Goal: Information Seeking & Learning: Check status

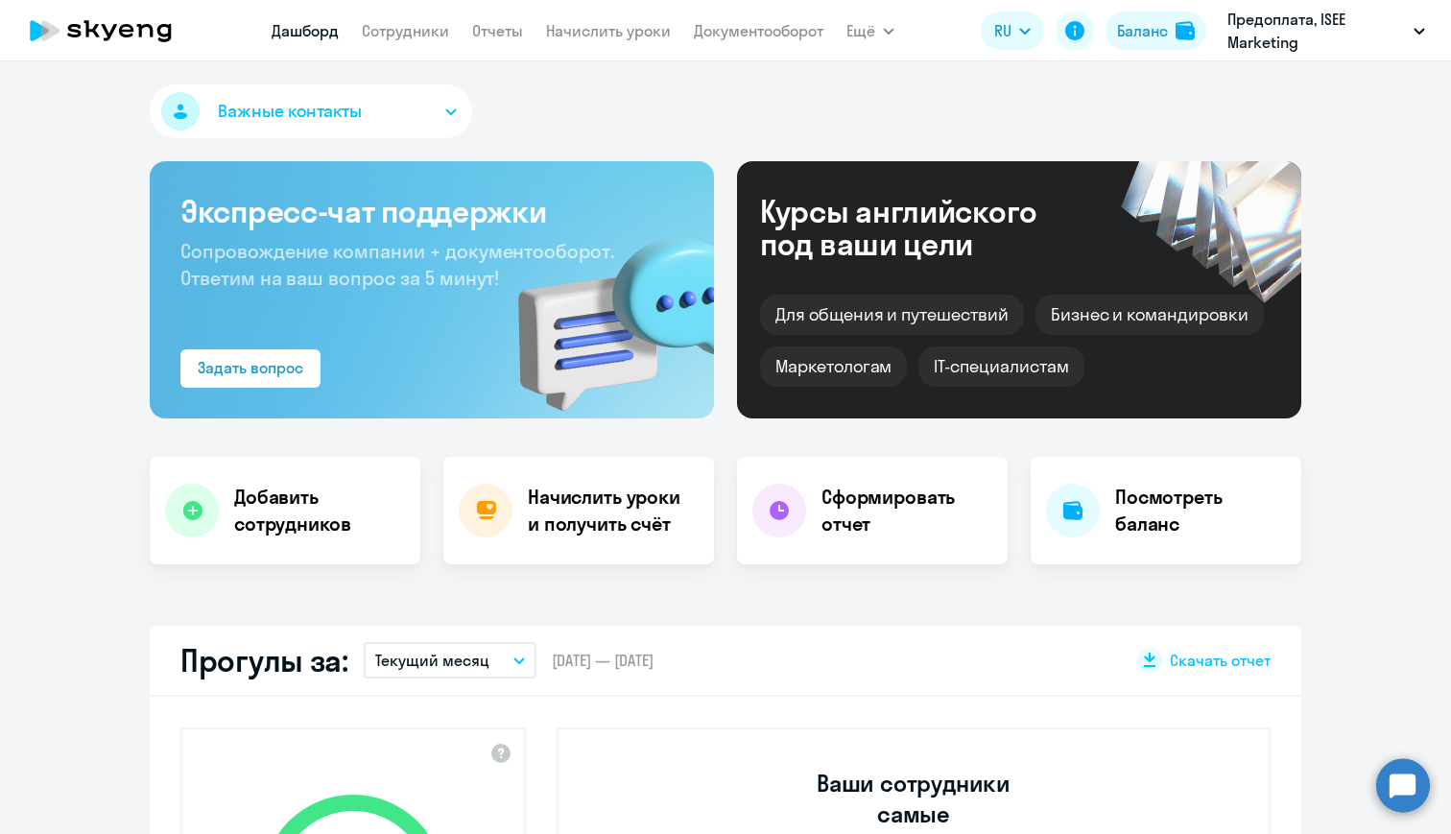
select select "30"
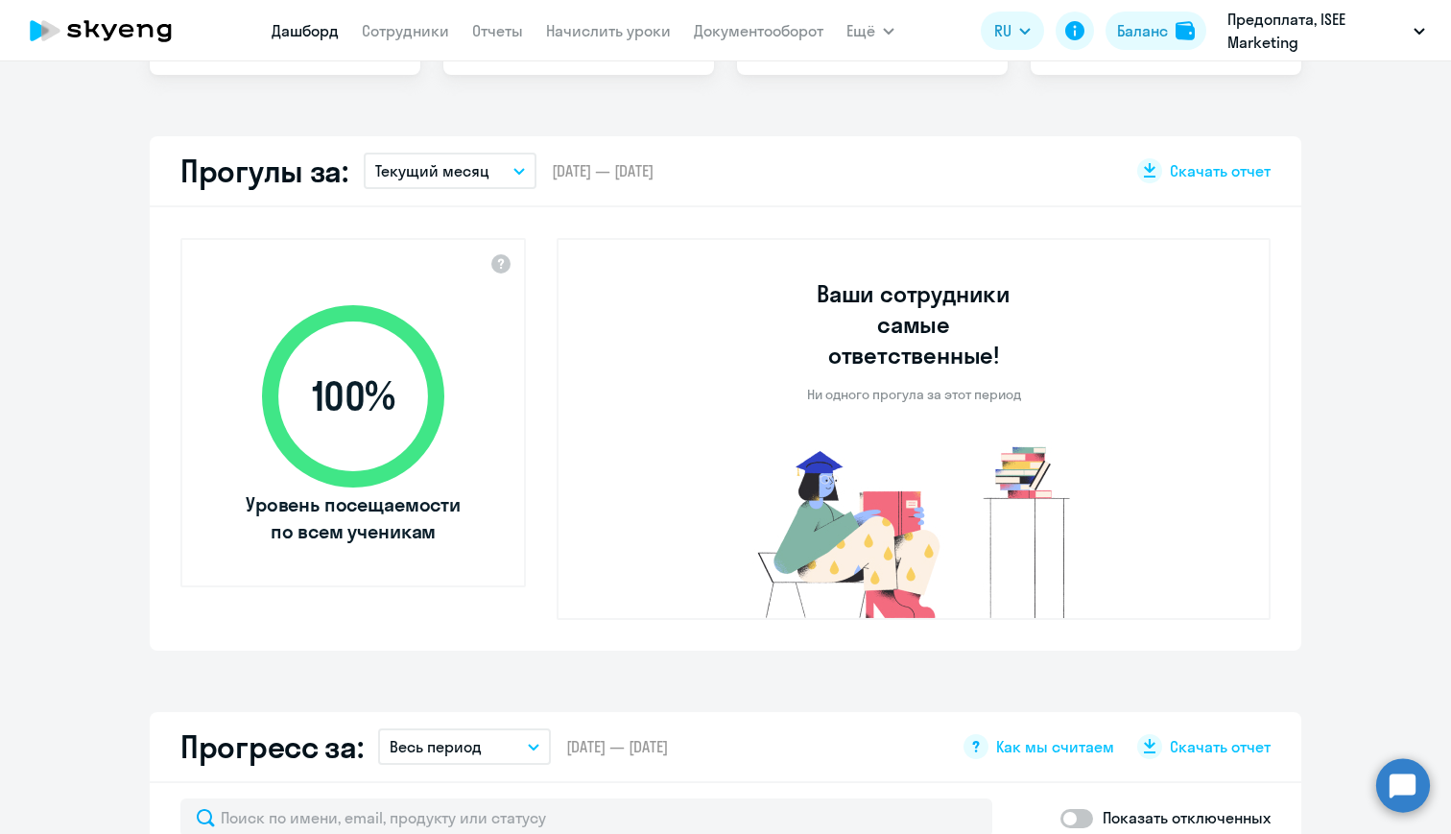
scroll to position [475, 0]
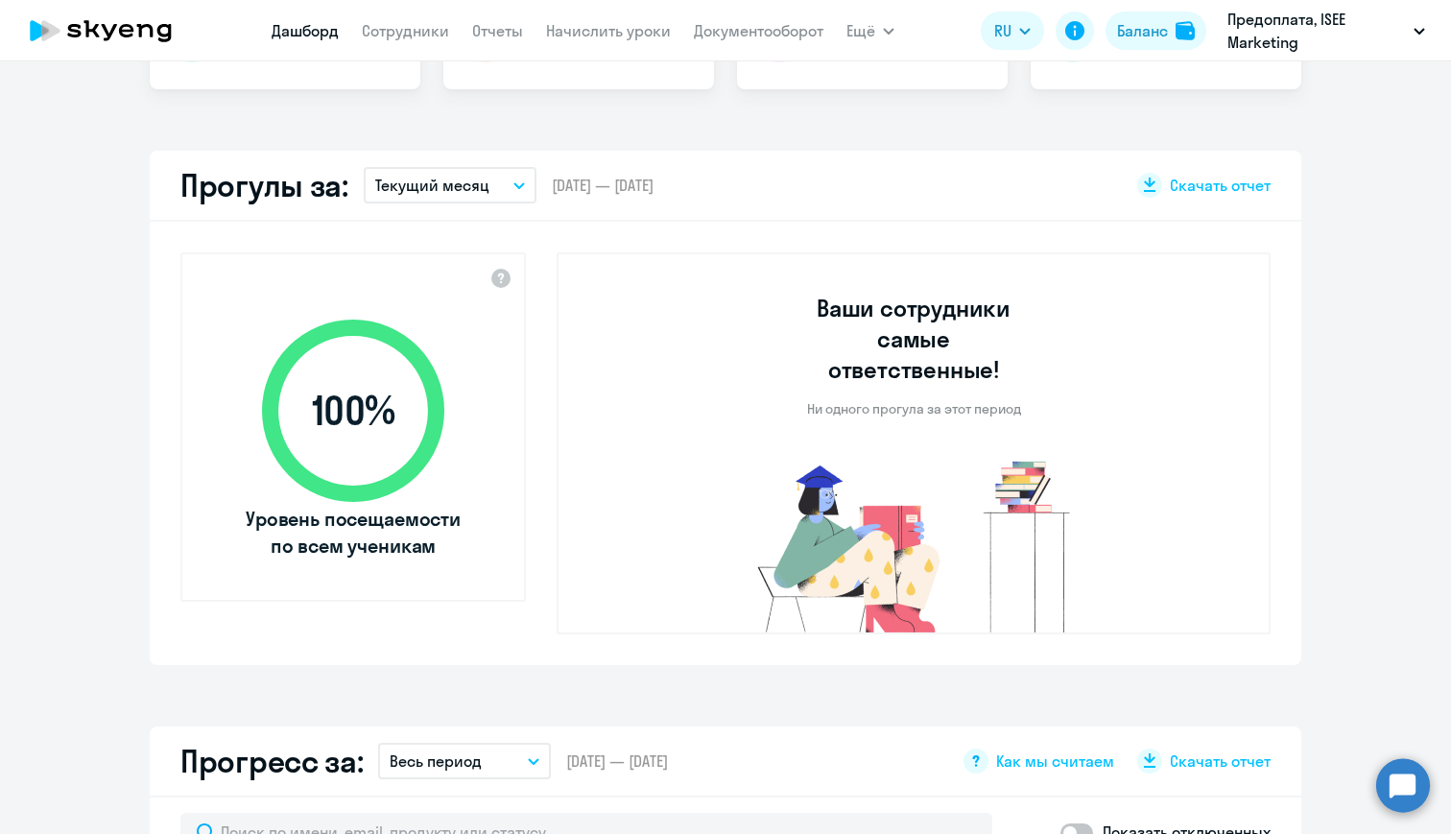
click at [515, 187] on icon "button" at bounding box center [520, 185] width 10 height 5
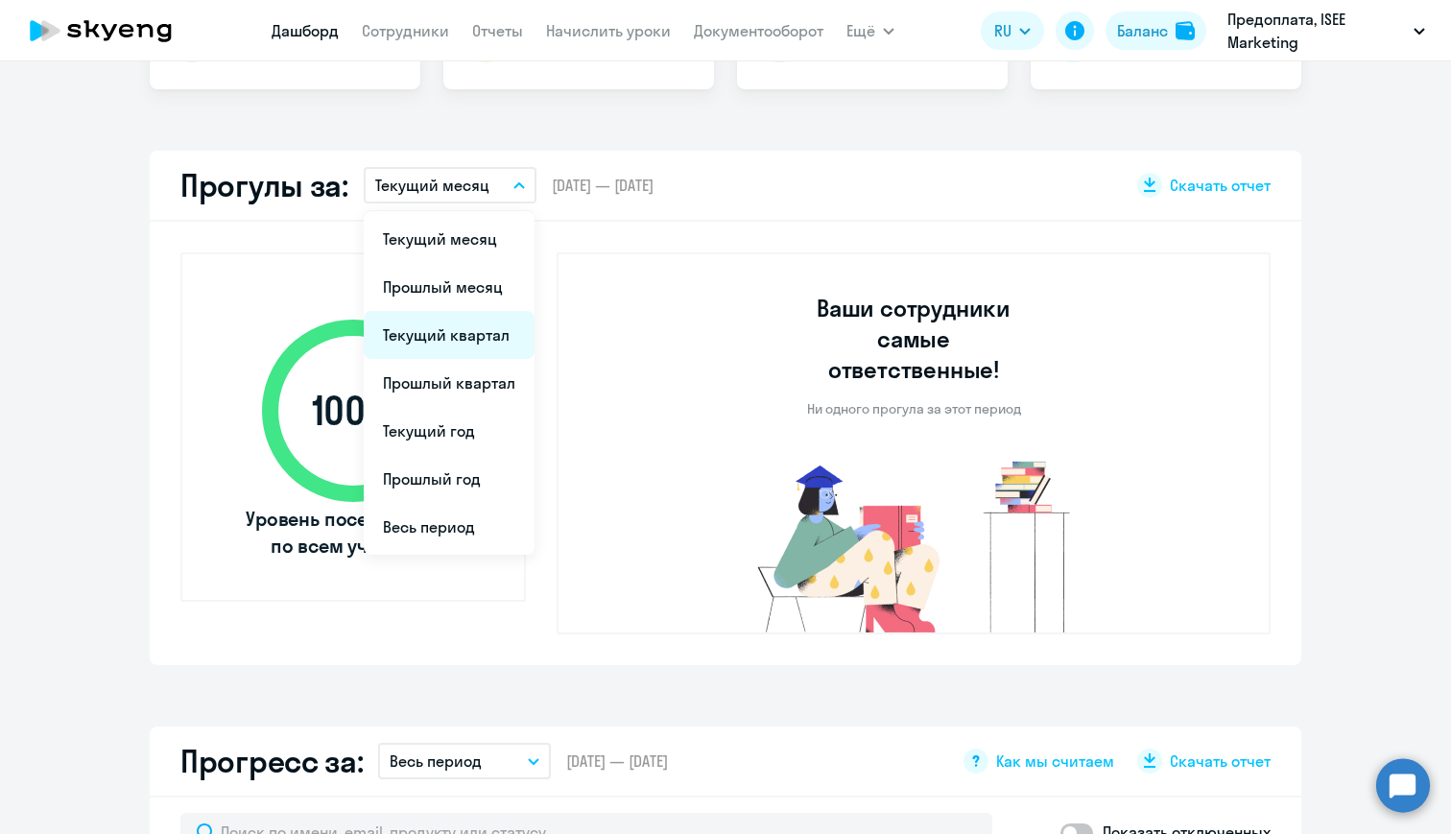
click at [470, 337] on li "Текущий квартал" at bounding box center [449, 335] width 171 height 48
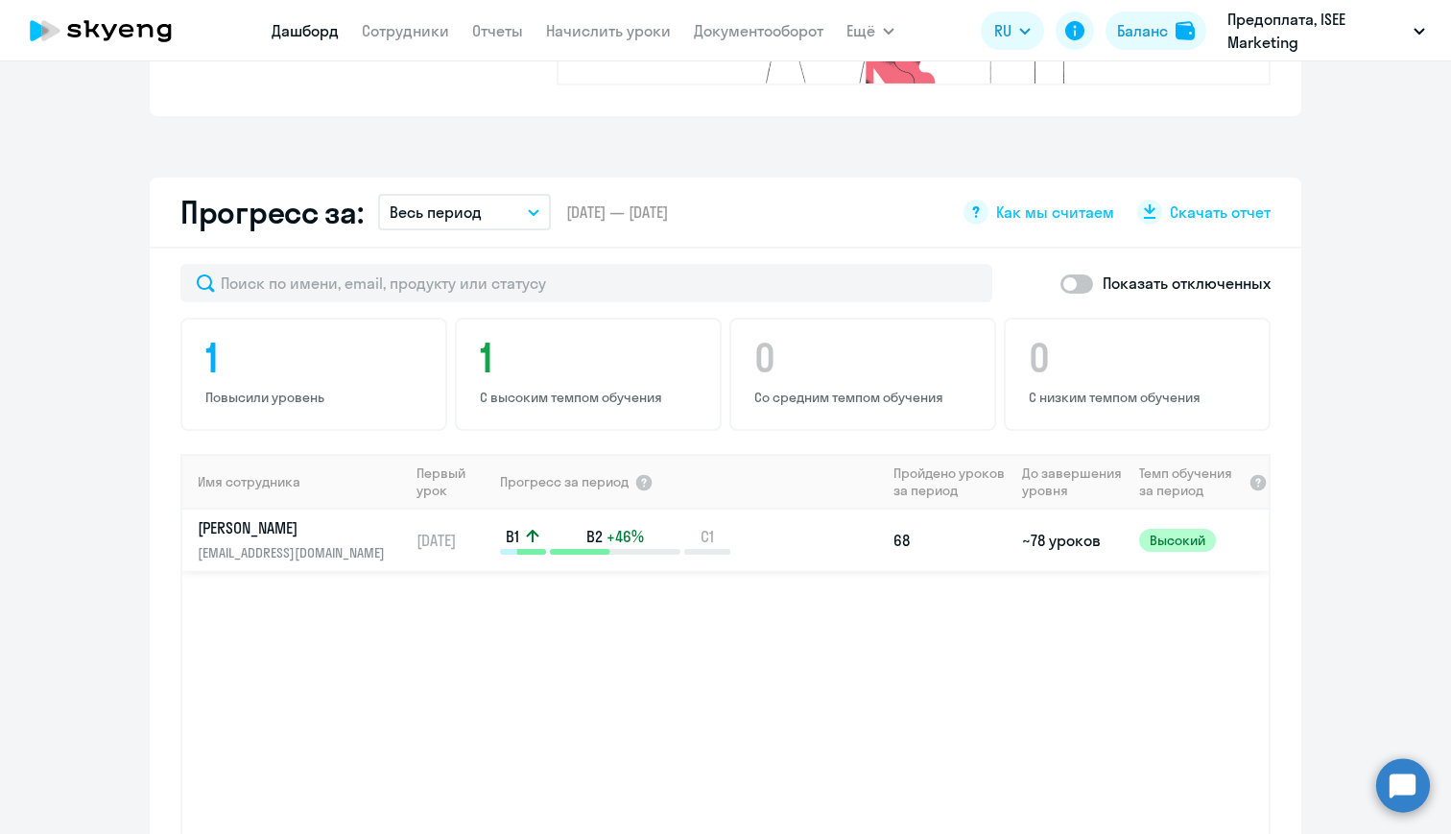
scroll to position [1020, 0]
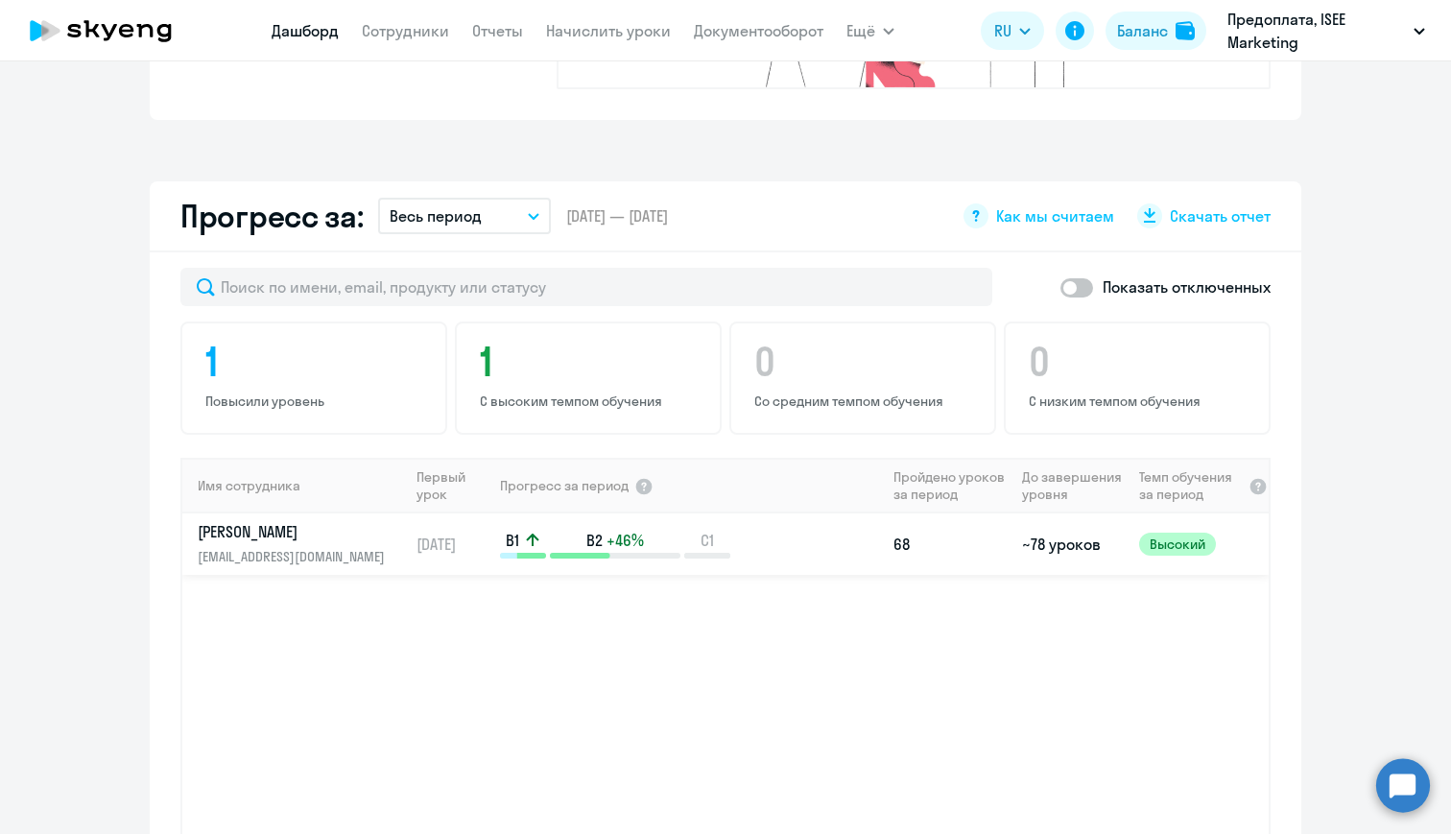
click at [419, 524] on td "[DATE]" at bounding box center [453, 544] width 89 height 61
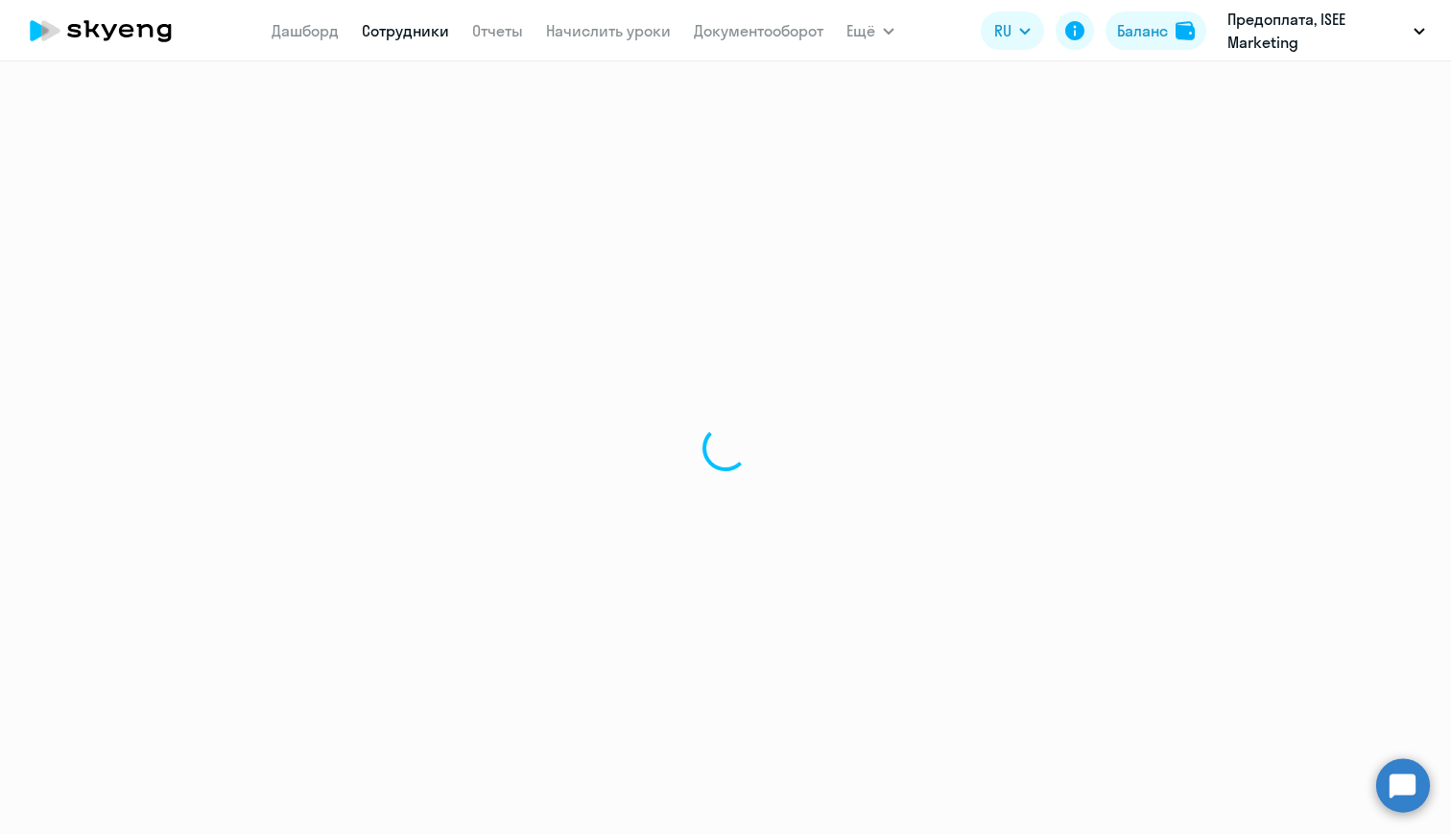
select select "english"
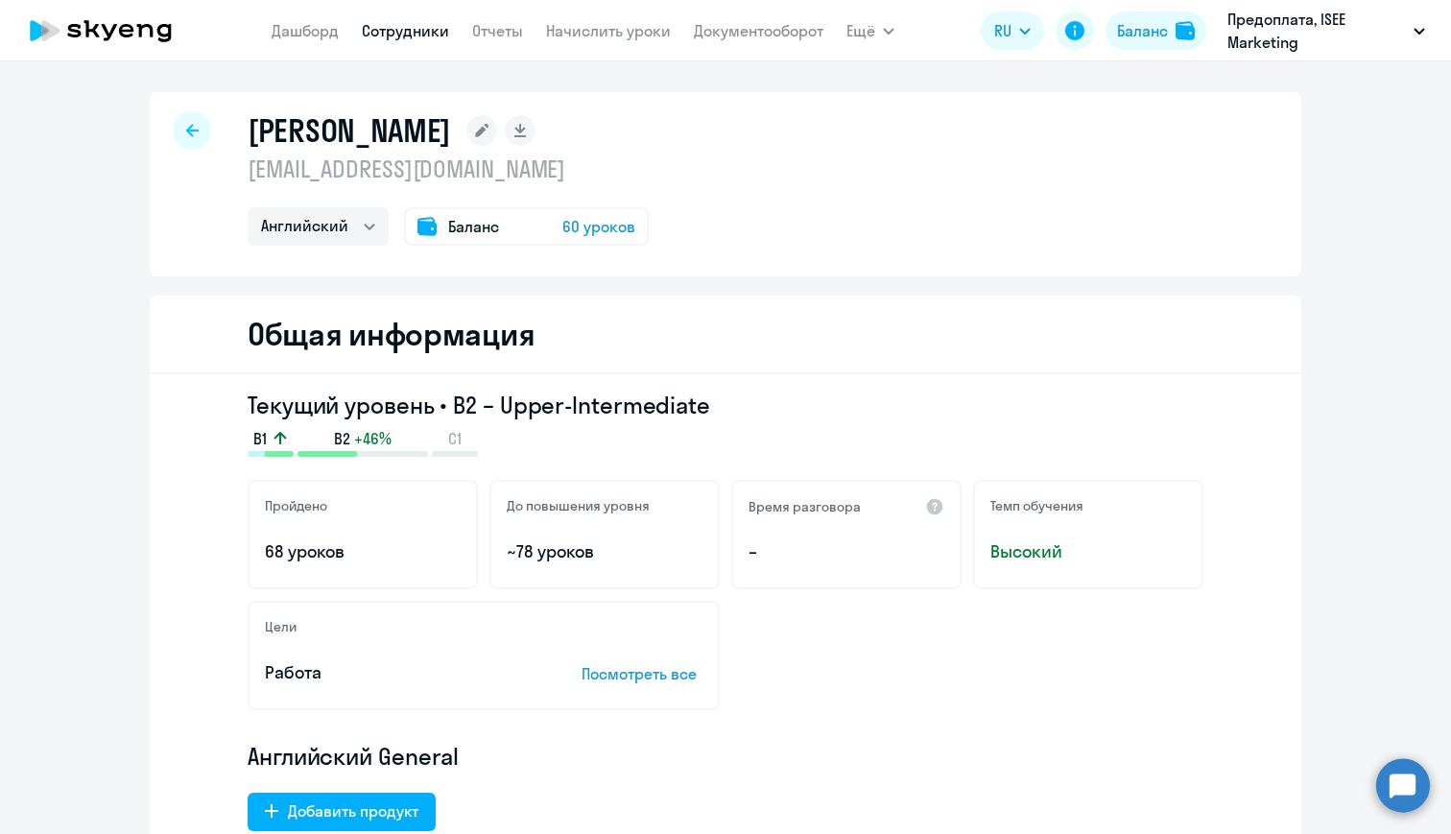
click at [200, 126] on div at bounding box center [192, 130] width 38 height 38
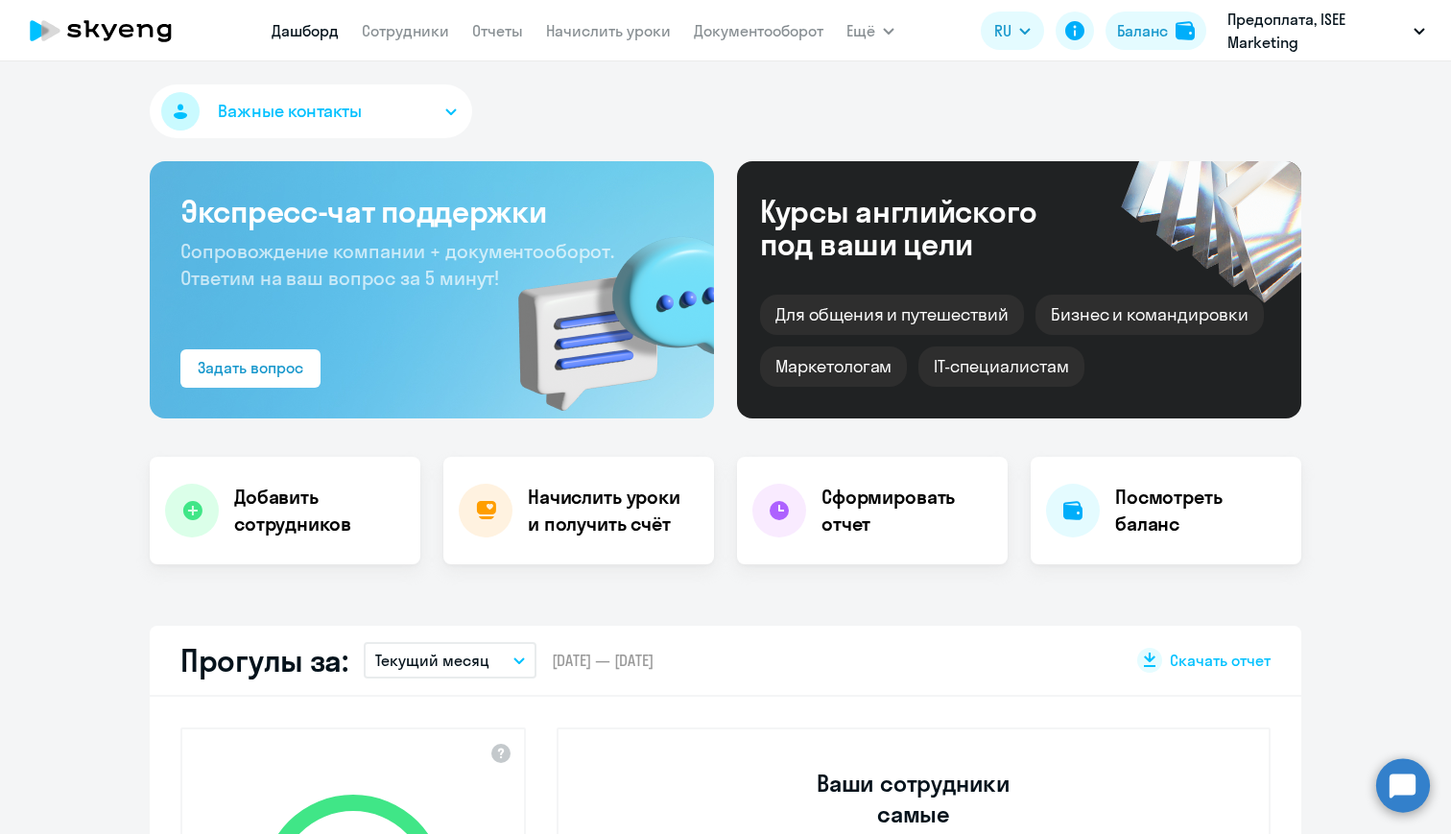
select select "30"
click at [425, 30] on link "Сотрудники" at bounding box center [405, 30] width 87 height 19
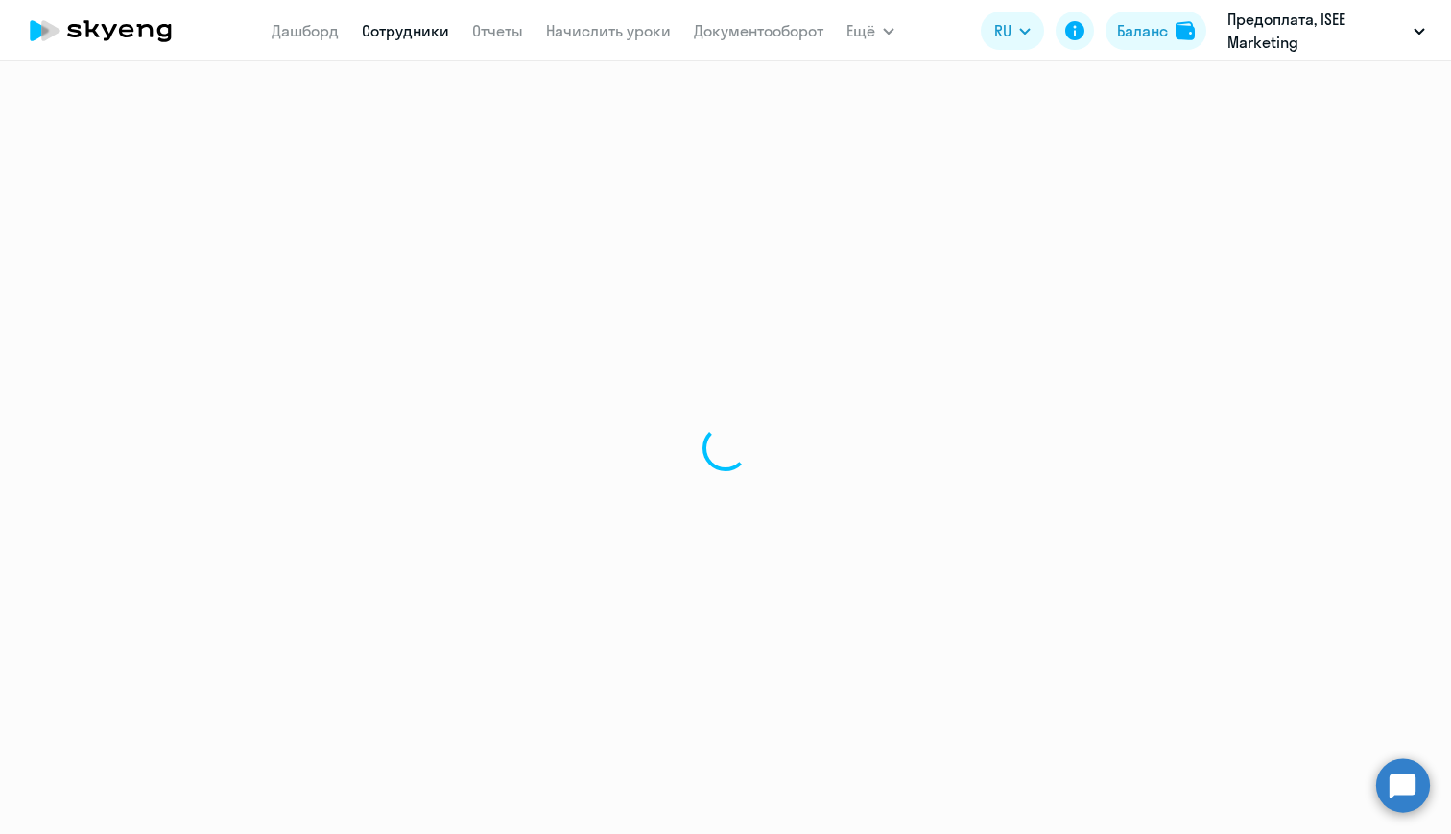
select select "30"
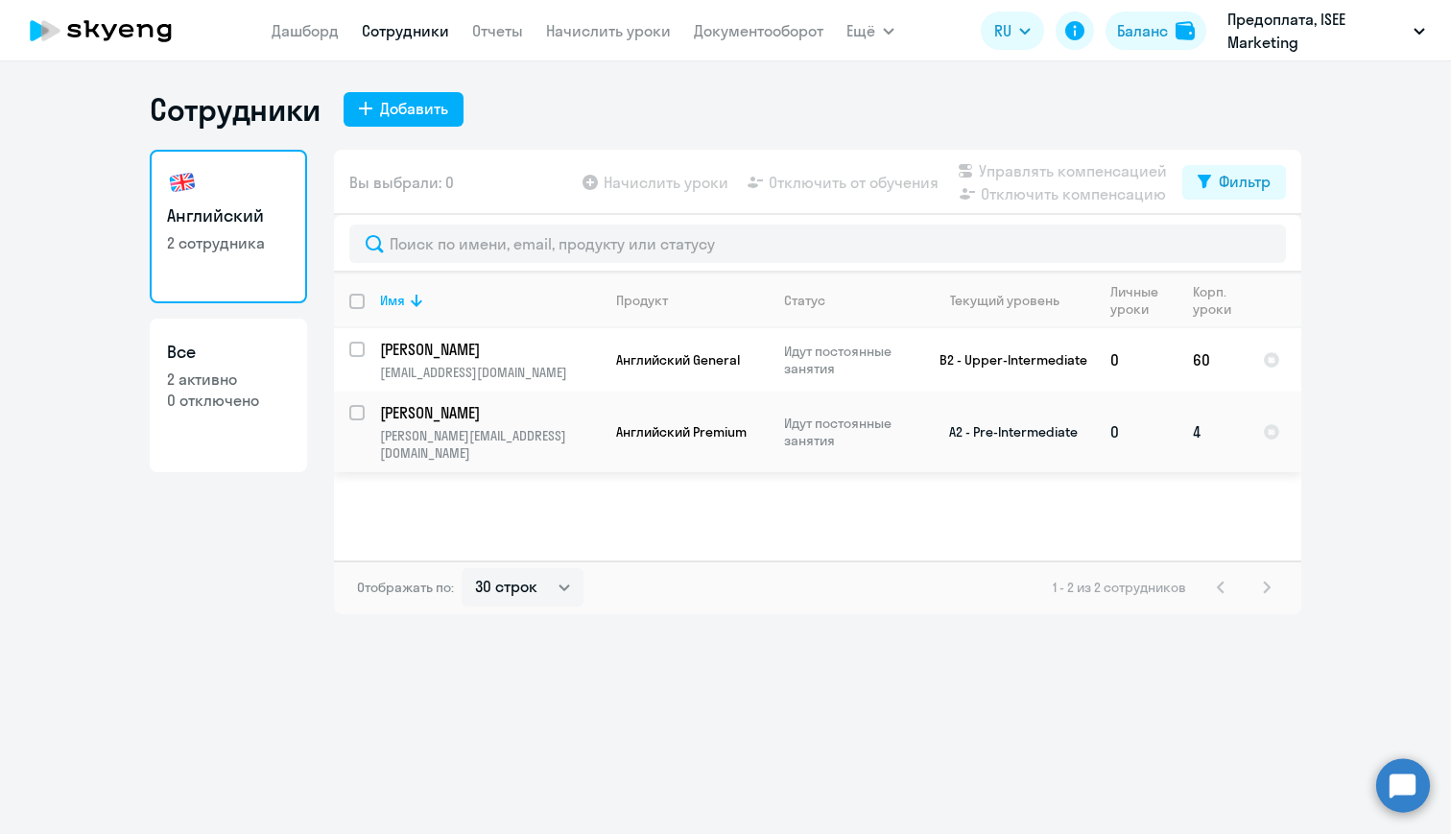
click at [443, 422] on td "[PERSON_NAME] [PERSON_NAME][EMAIL_ADDRESS][DOMAIN_NAME]" at bounding box center [483, 432] width 236 height 81
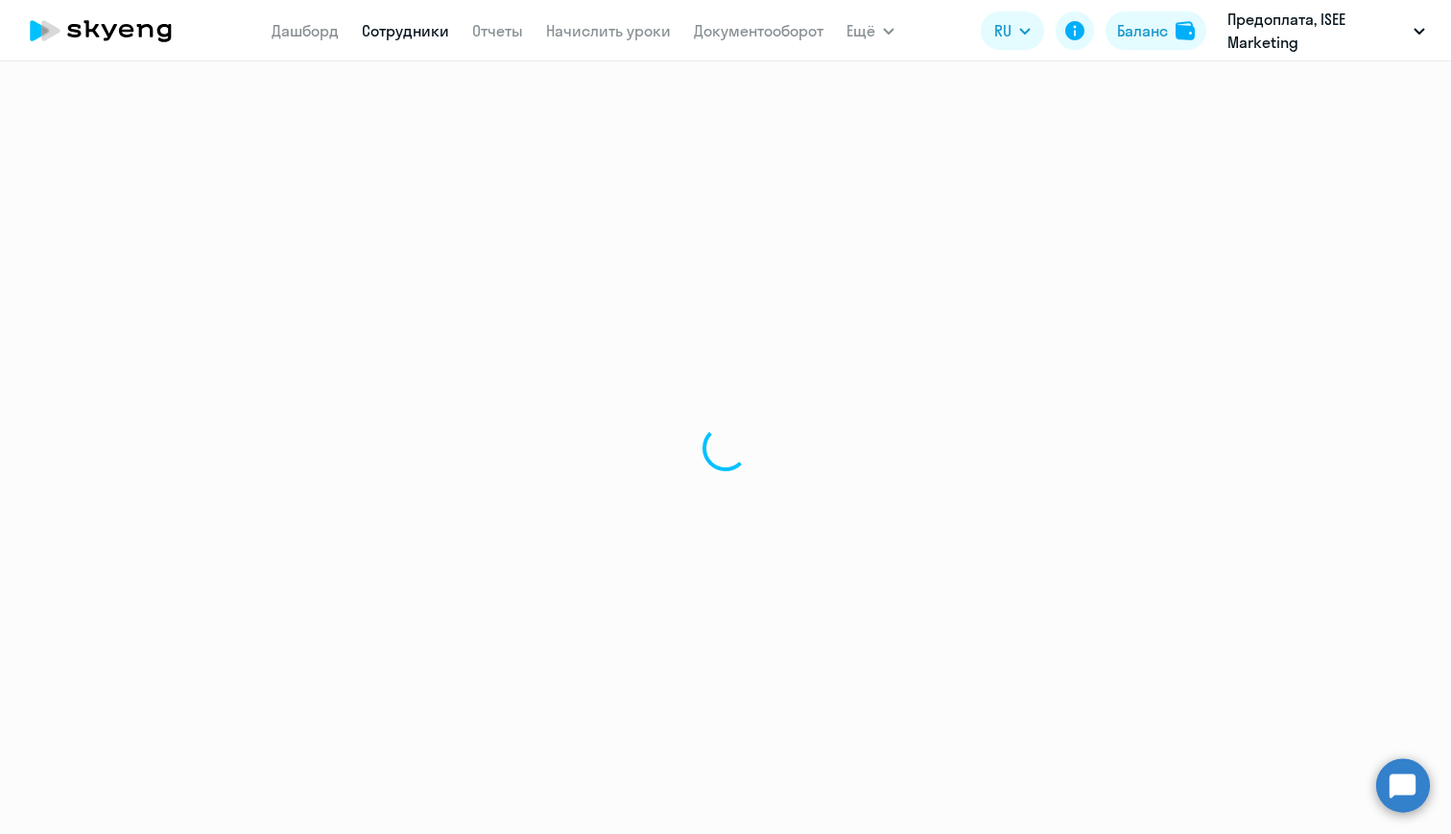
select select "english"
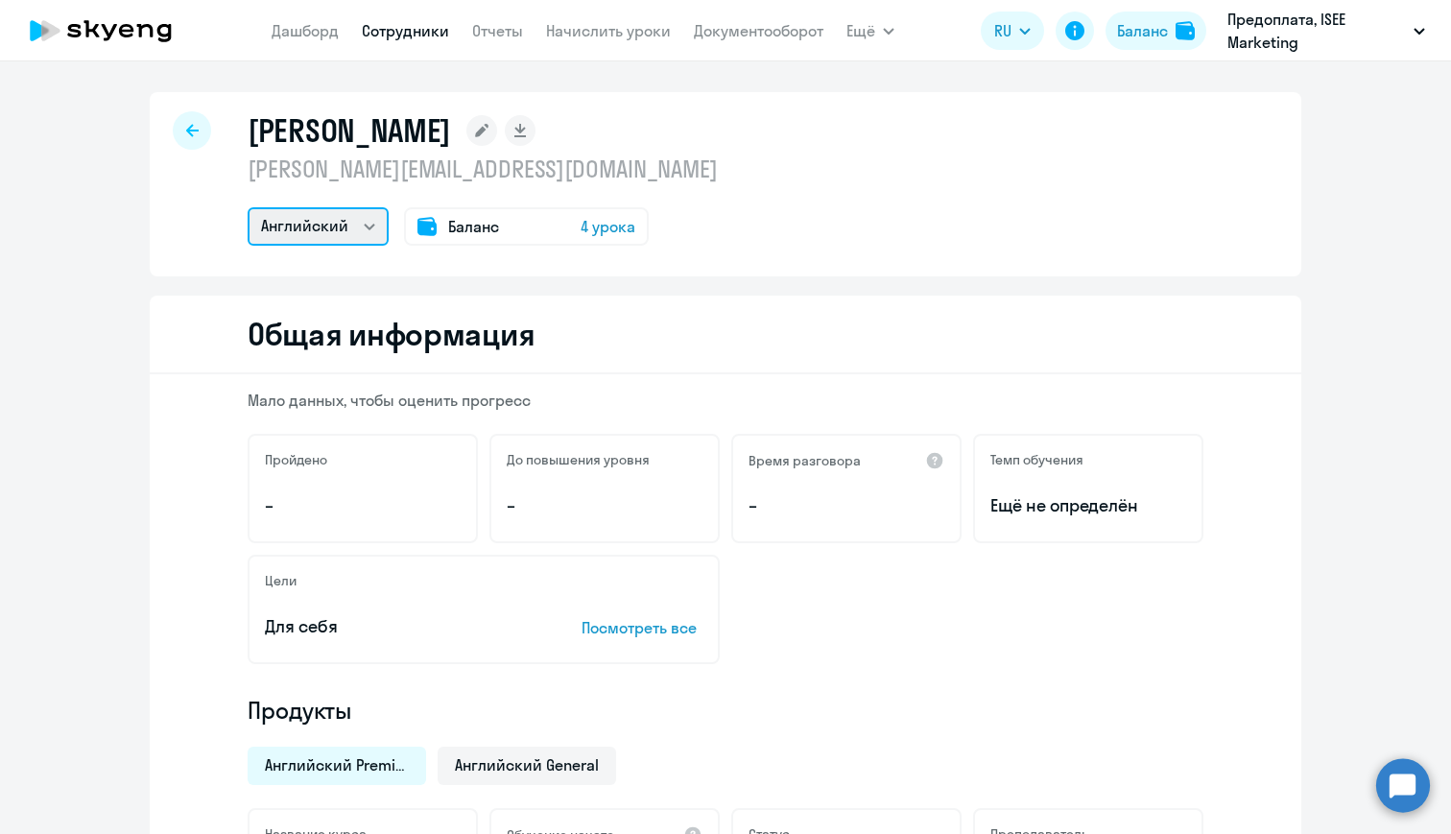
click at [368, 226] on select "Английский" at bounding box center [318, 226] width 141 height 38
click at [385, 262] on div "[PERSON_NAME] [PERSON_NAME][EMAIL_ADDRESS][DOMAIN_NAME] Английский Баланс 4 уро…" at bounding box center [726, 184] width 1152 height 184
click at [366, 222] on select "Английский" at bounding box center [318, 226] width 141 height 38
click at [180, 131] on div at bounding box center [192, 130] width 38 height 38
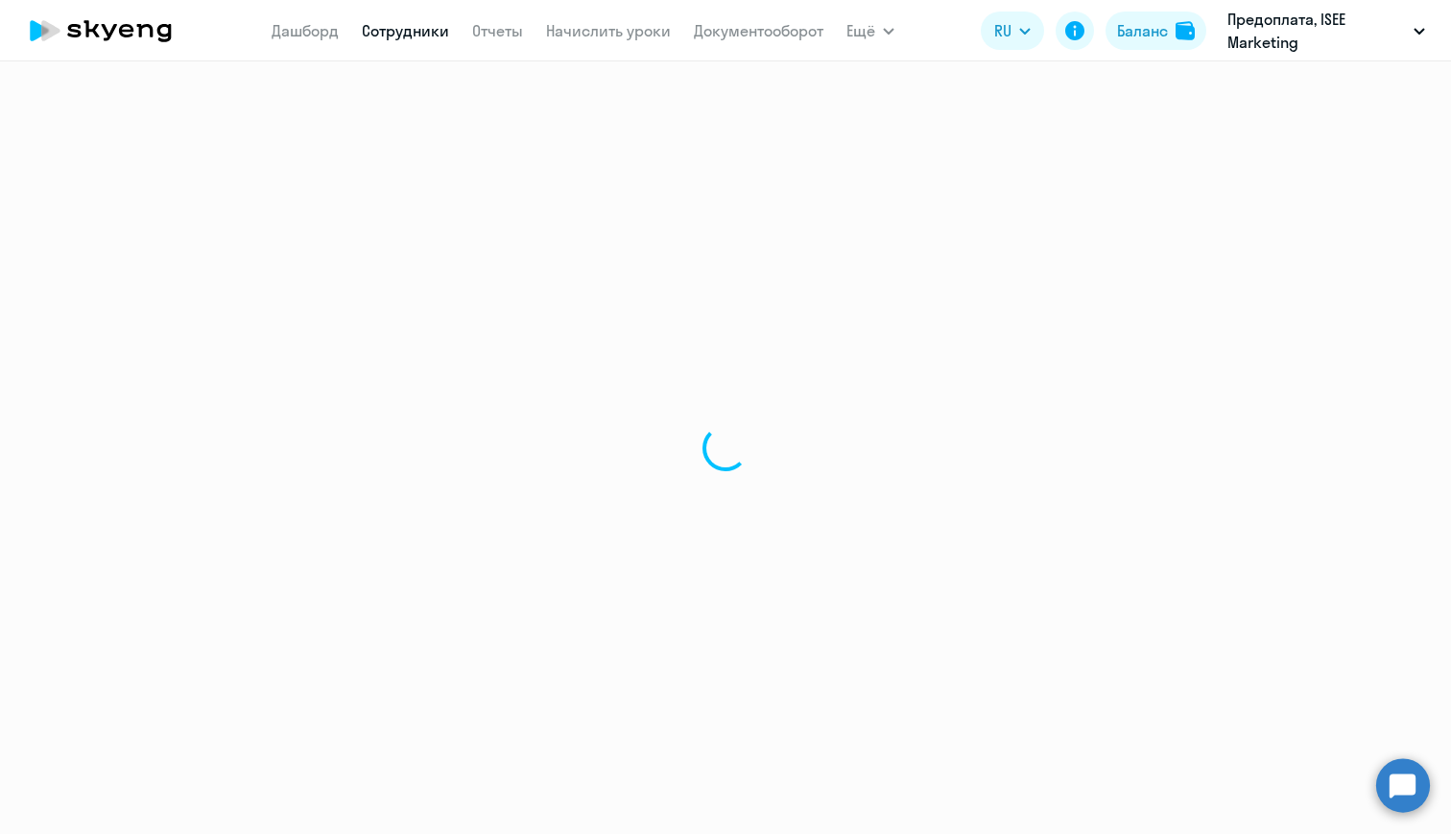
select select "30"
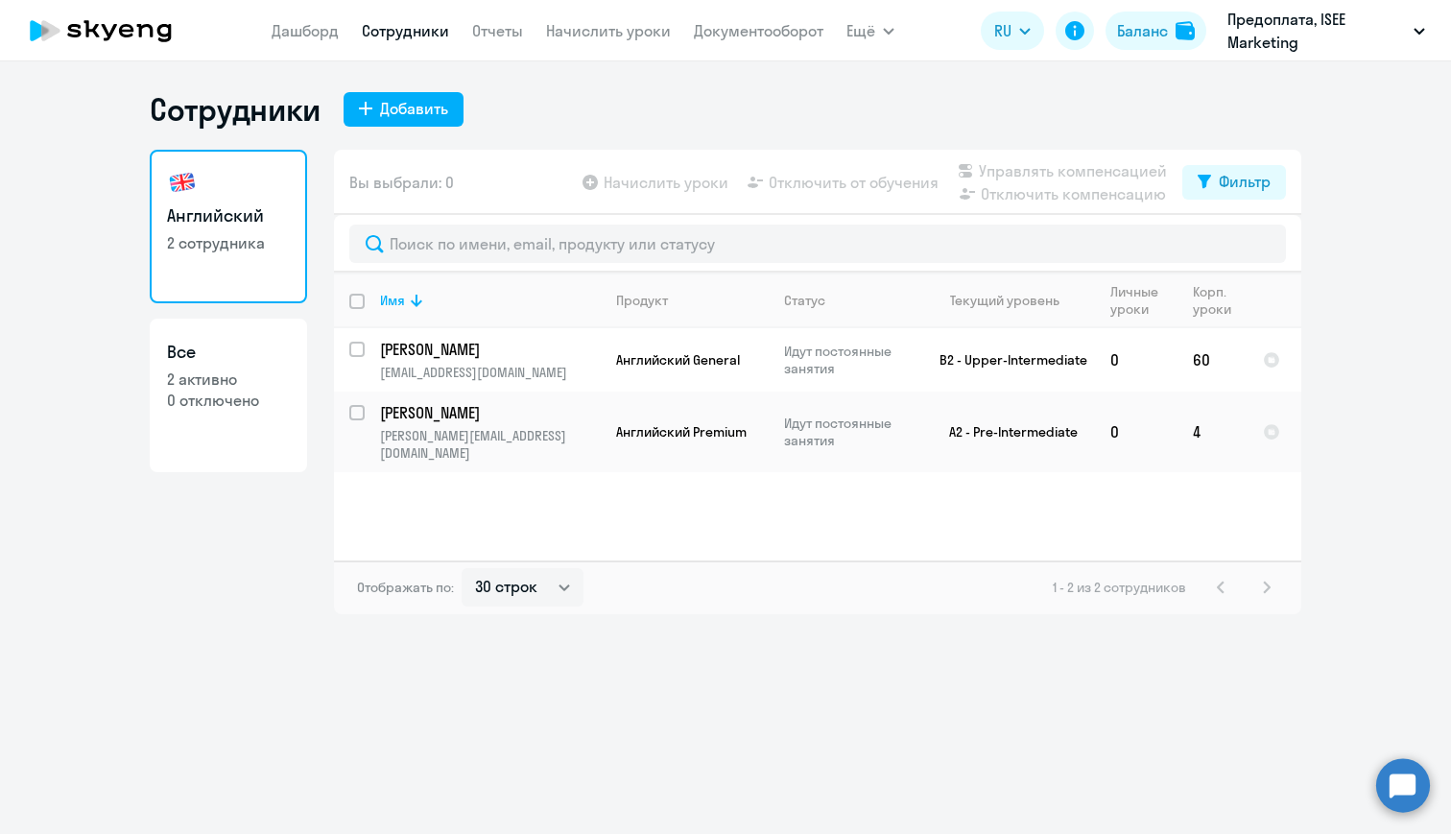
drag, startPoint x: 905, startPoint y: 419, endPoint x: 344, endPoint y: 633, distance: 600.6
click at [345, 634] on div "Сотрудники Добавить Английский 2 сотрудника Все 2 активно 0 отключено Вы выбрал…" at bounding box center [725, 447] width 1451 height 773
click at [301, 557] on div "Английский 2 сотрудника Все 2 активно 0 отключено" at bounding box center [228, 382] width 157 height 465
click at [481, 431] on p "[PERSON_NAME][EMAIL_ADDRESS][DOMAIN_NAME]" at bounding box center [490, 444] width 220 height 35
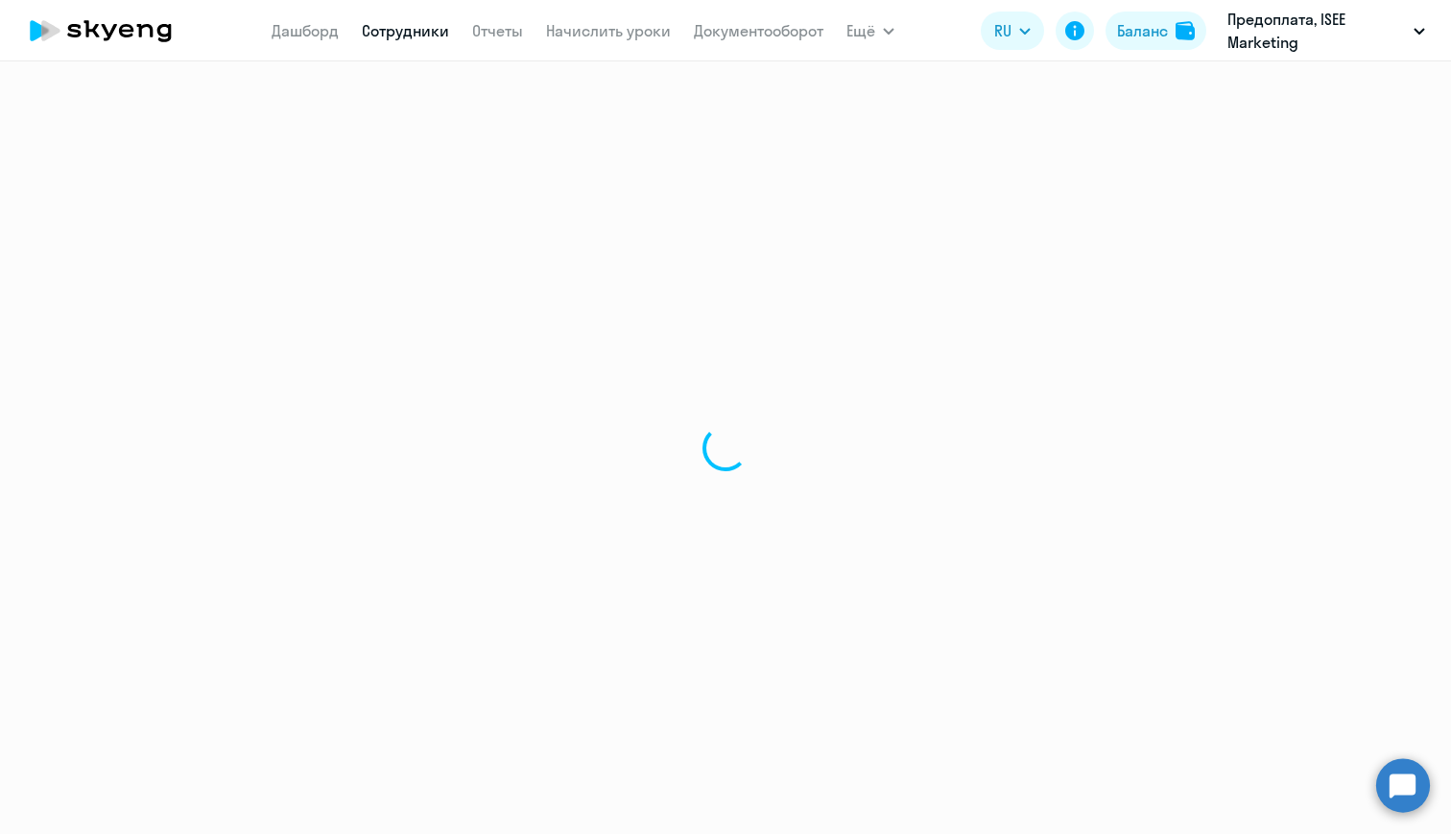
select select "english"
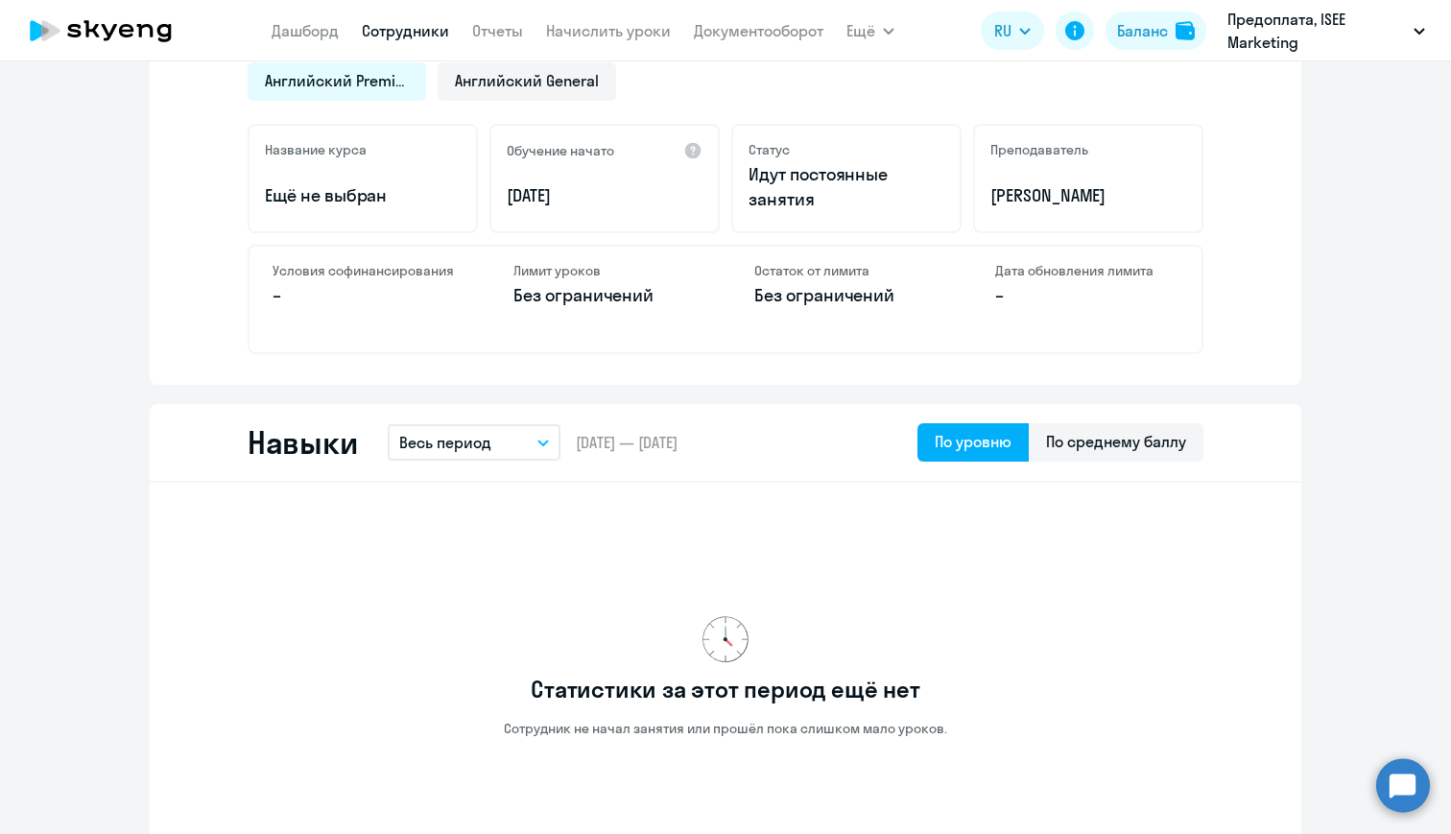
scroll to position [663, 0]
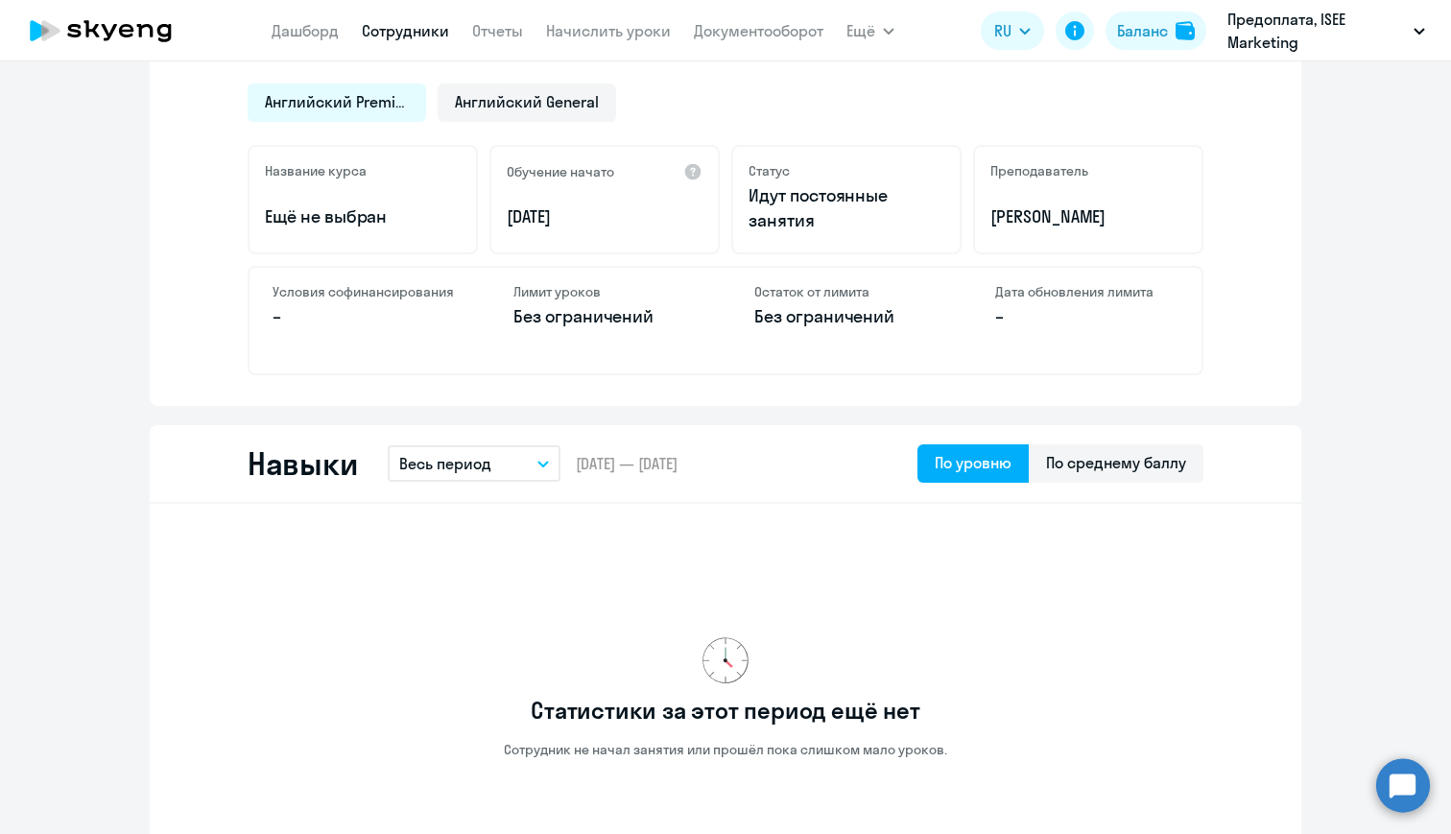
click at [543, 456] on button "Весь период" at bounding box center [474, 463] width 173 height 36
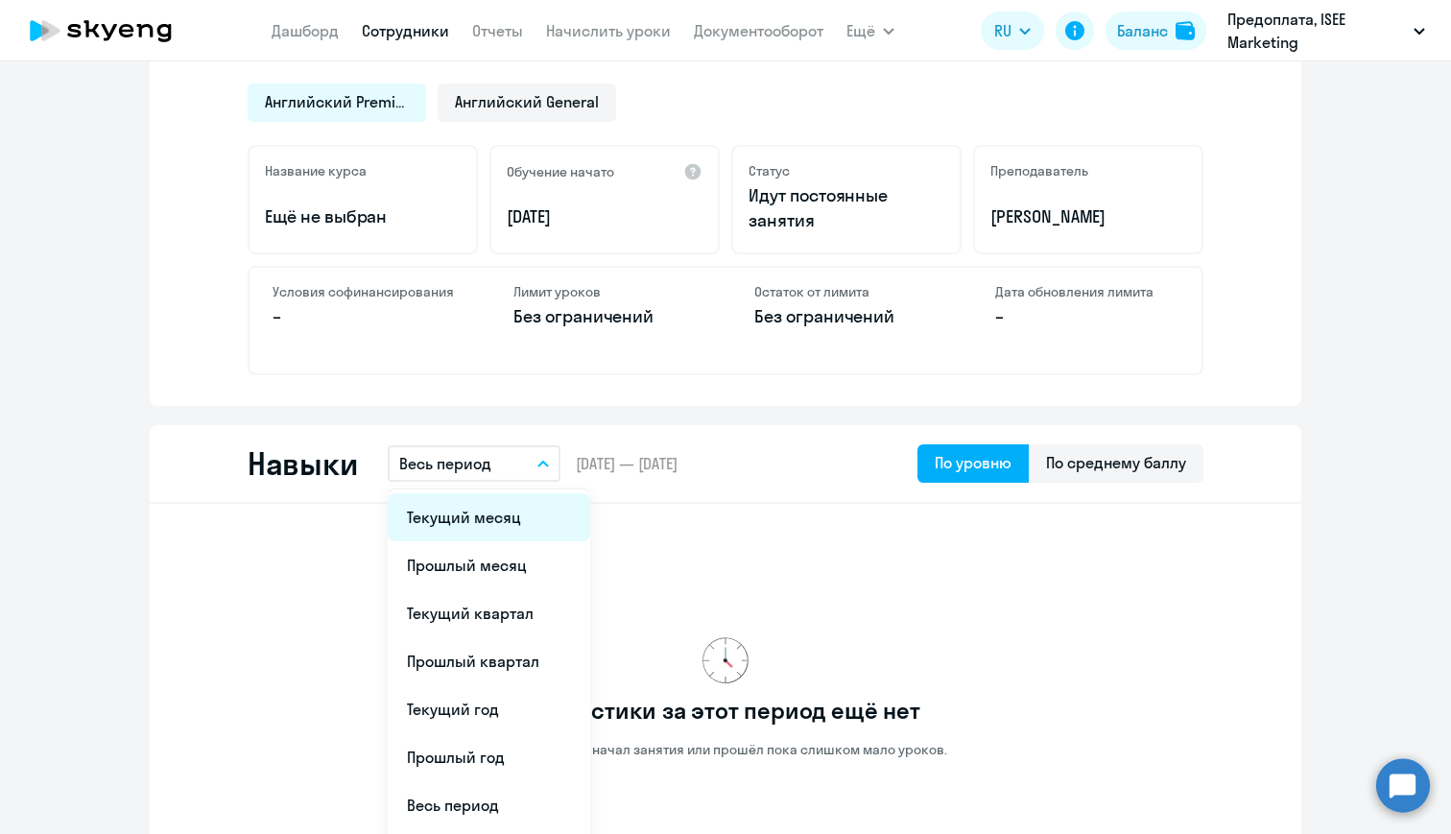
click at [524, 520] on li "Текущий месяц" at bounding box center [489, 517] width 203 height 48
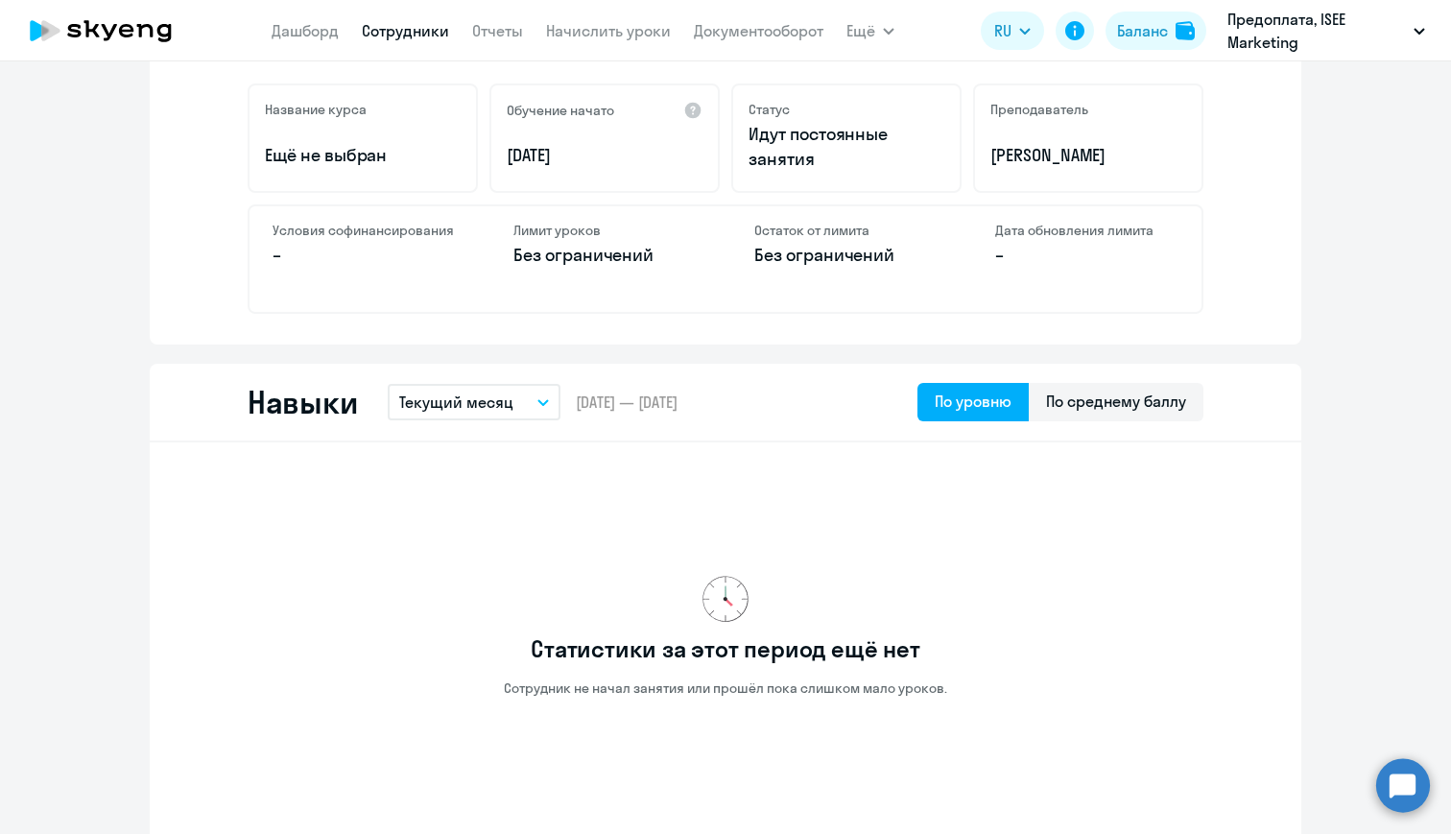
scroll to position [730, 0]
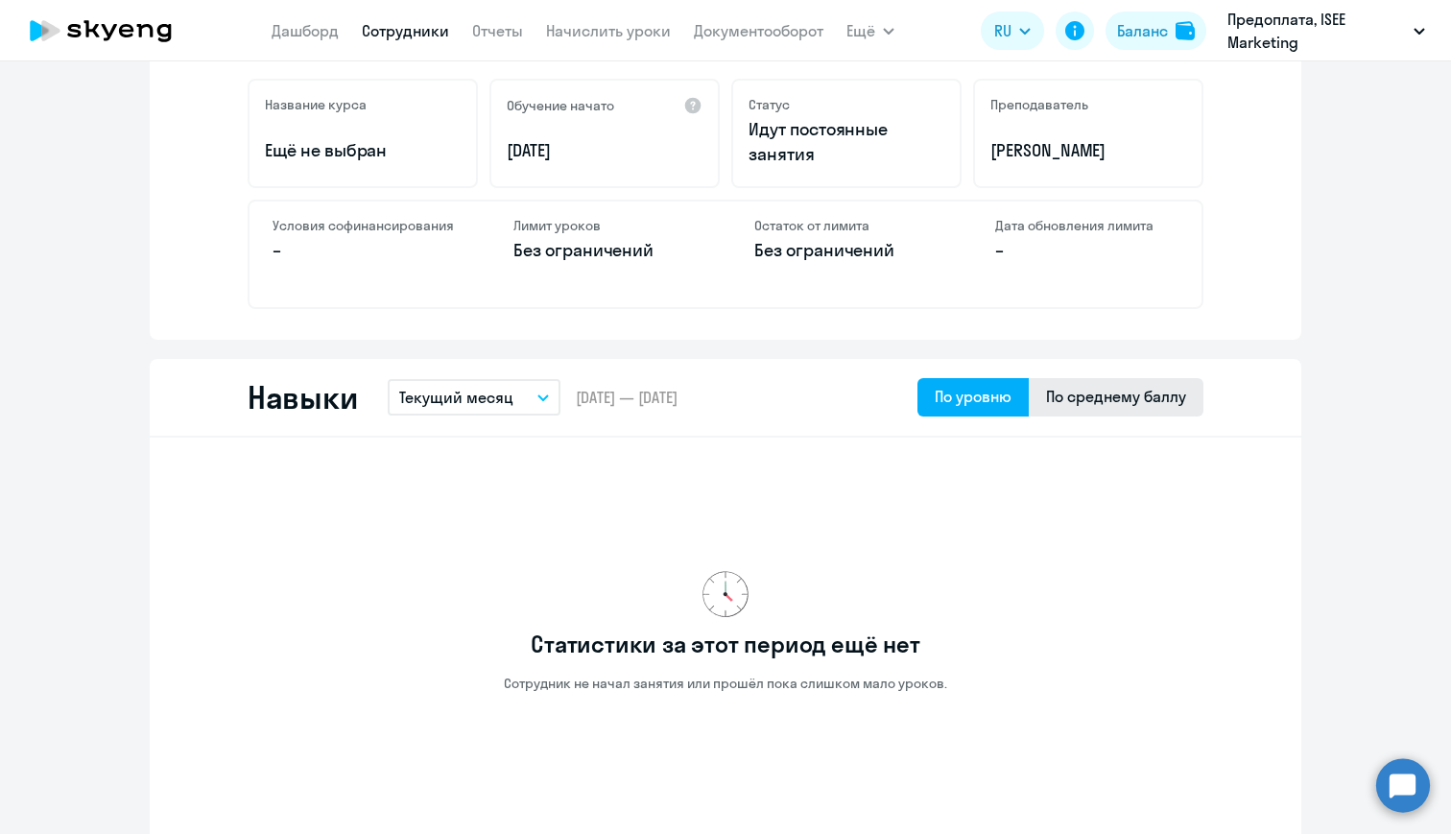
click at [1112, 394] on div "По среднему баллу" at bounding box center [1116, 396] width 140 height 23
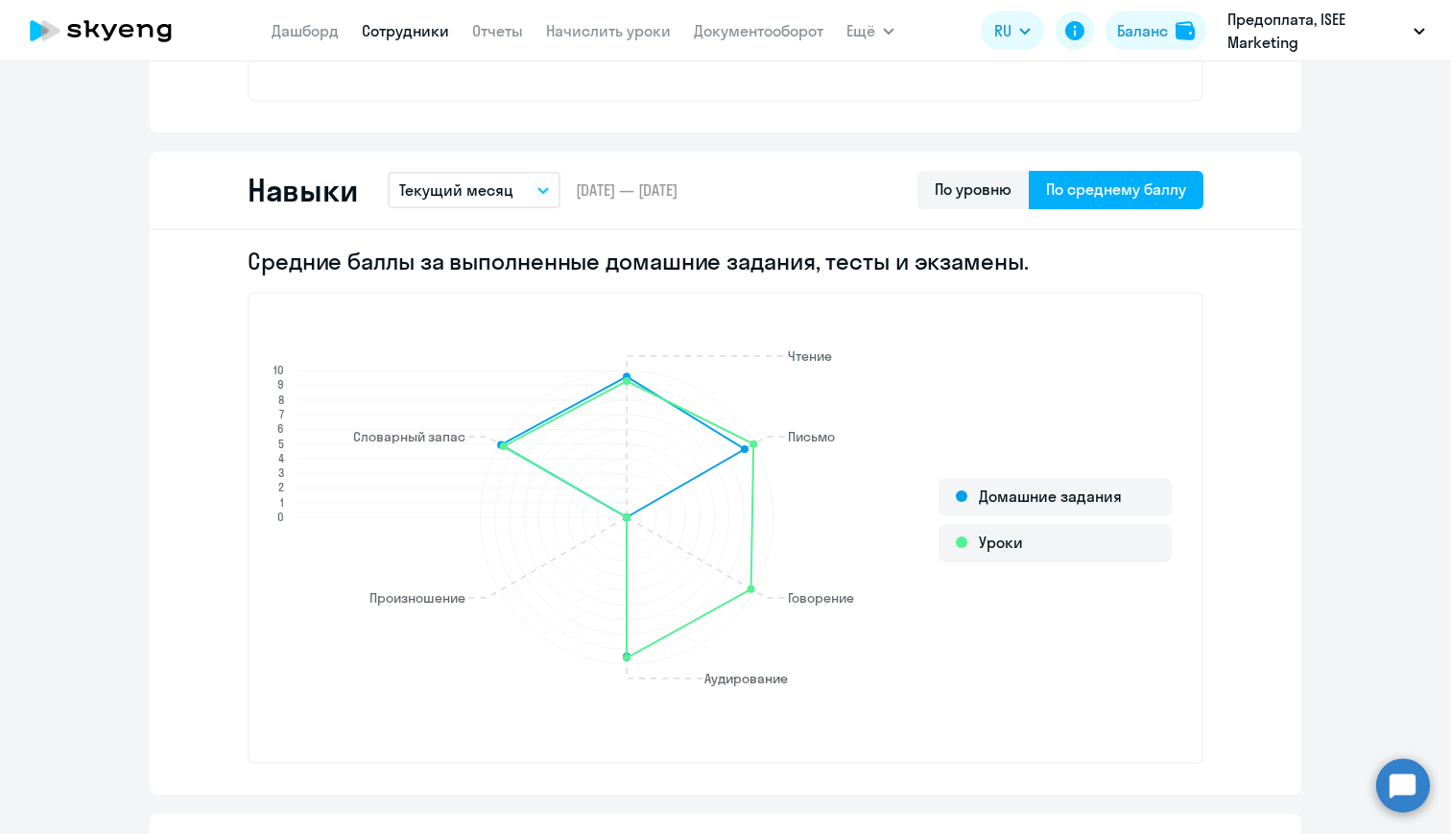
scroll to position [961, 0]
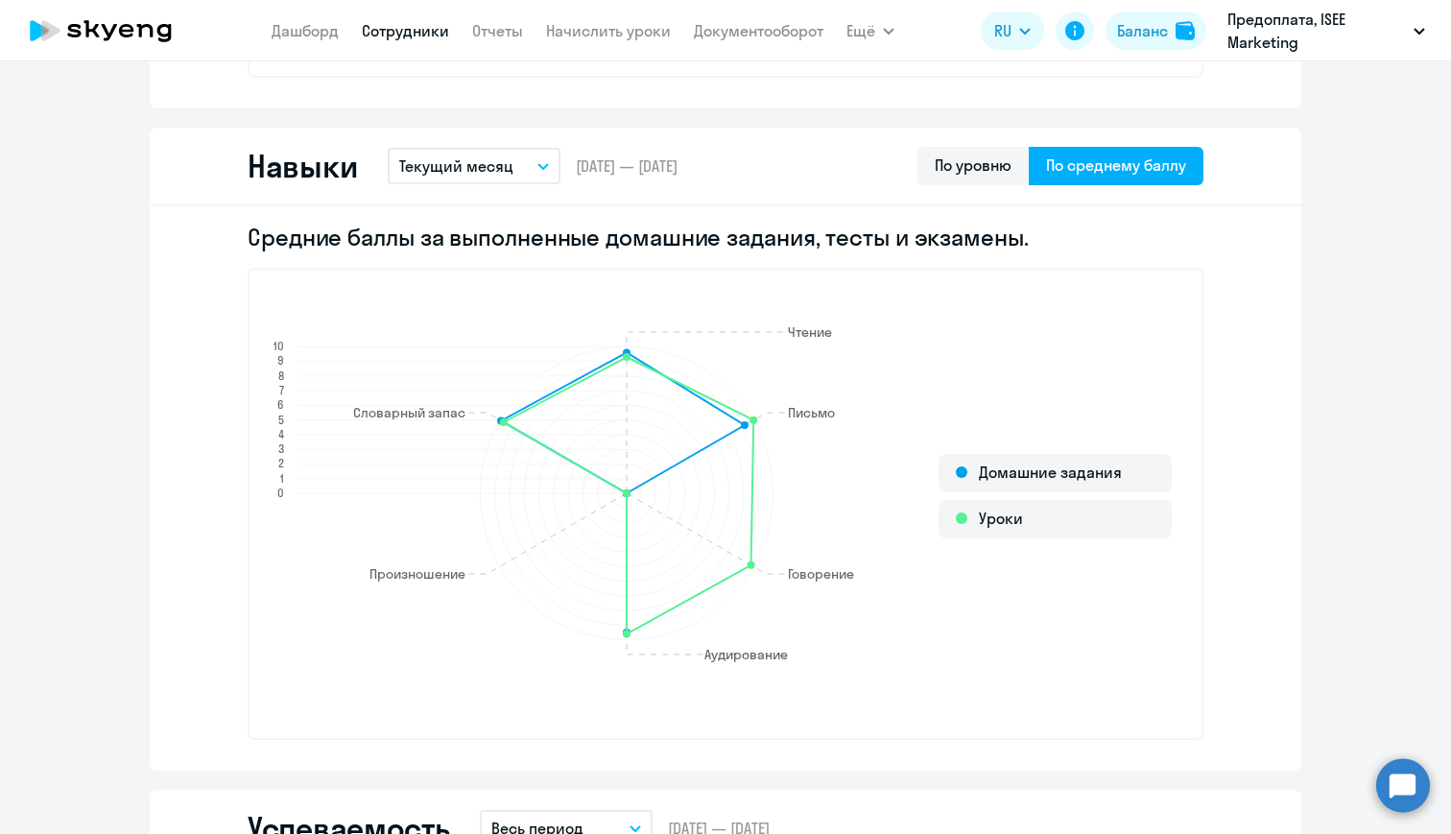
click at [524, 168] on button "Текущий месяц" at bounding box center [474, 166] width 173 height 36
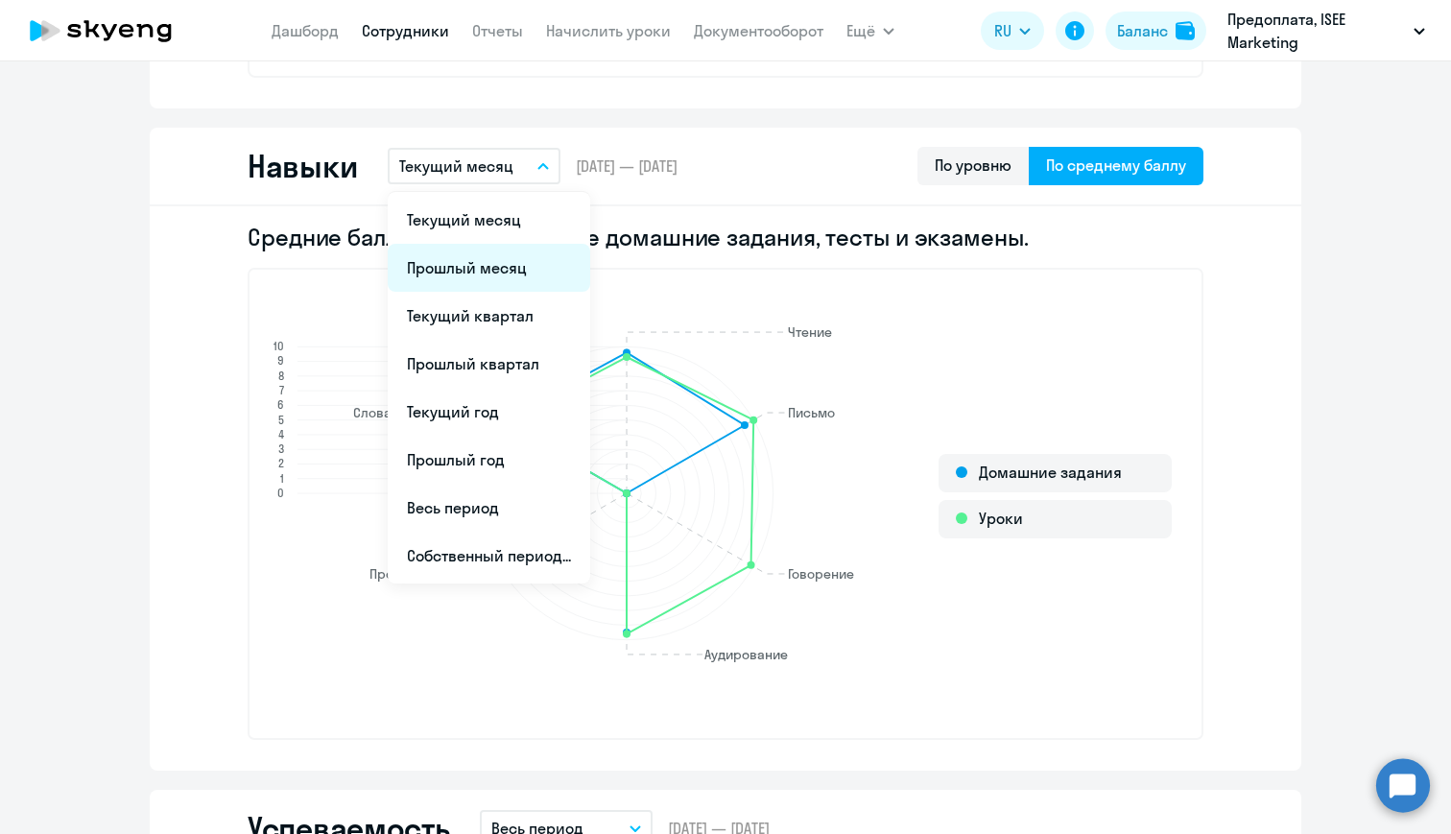
click at [487, 263] on li "Прошлый месяц" at bounding box center [489, 268] width 203 height 48
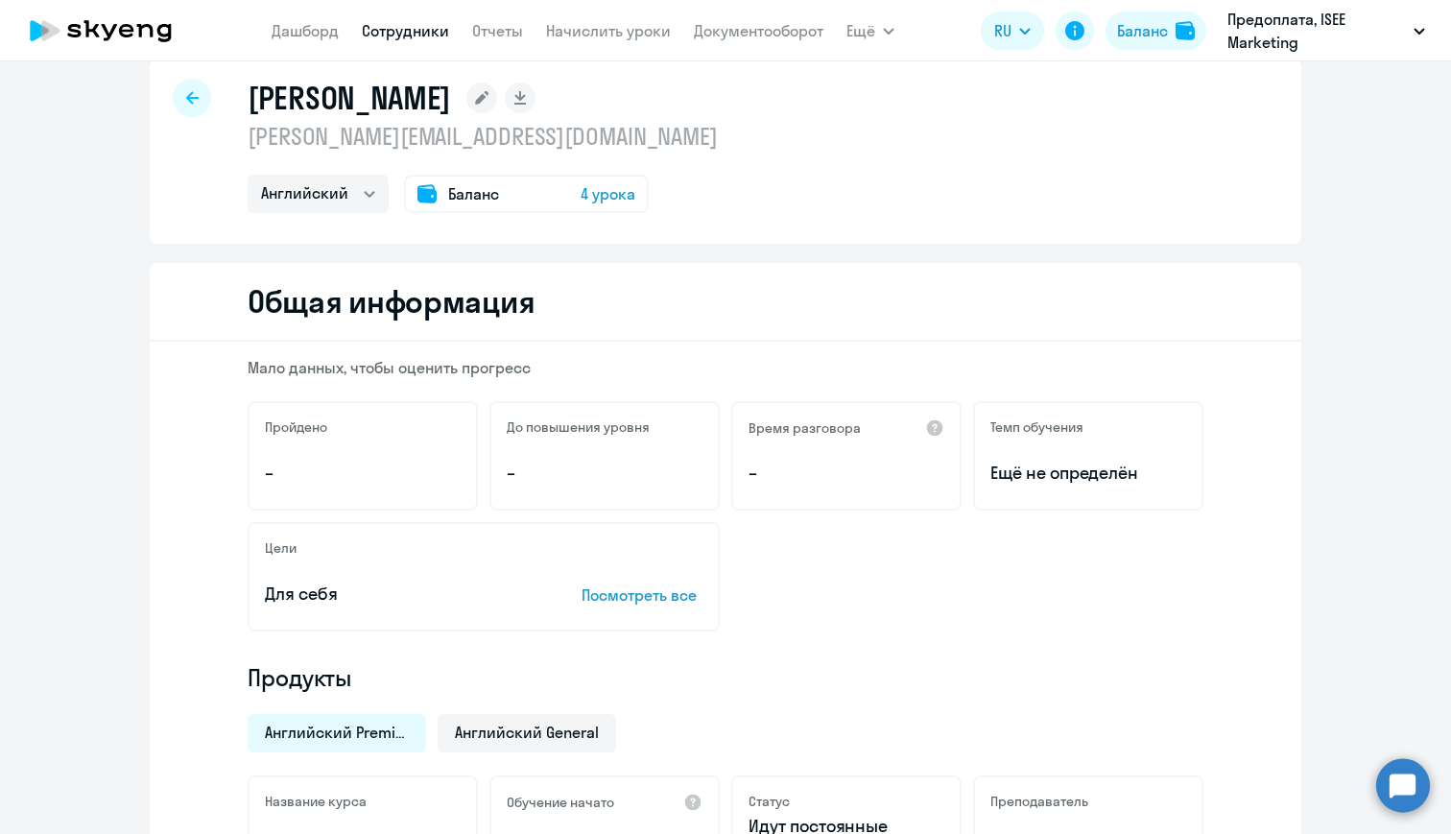
scroll to position [0, 0]
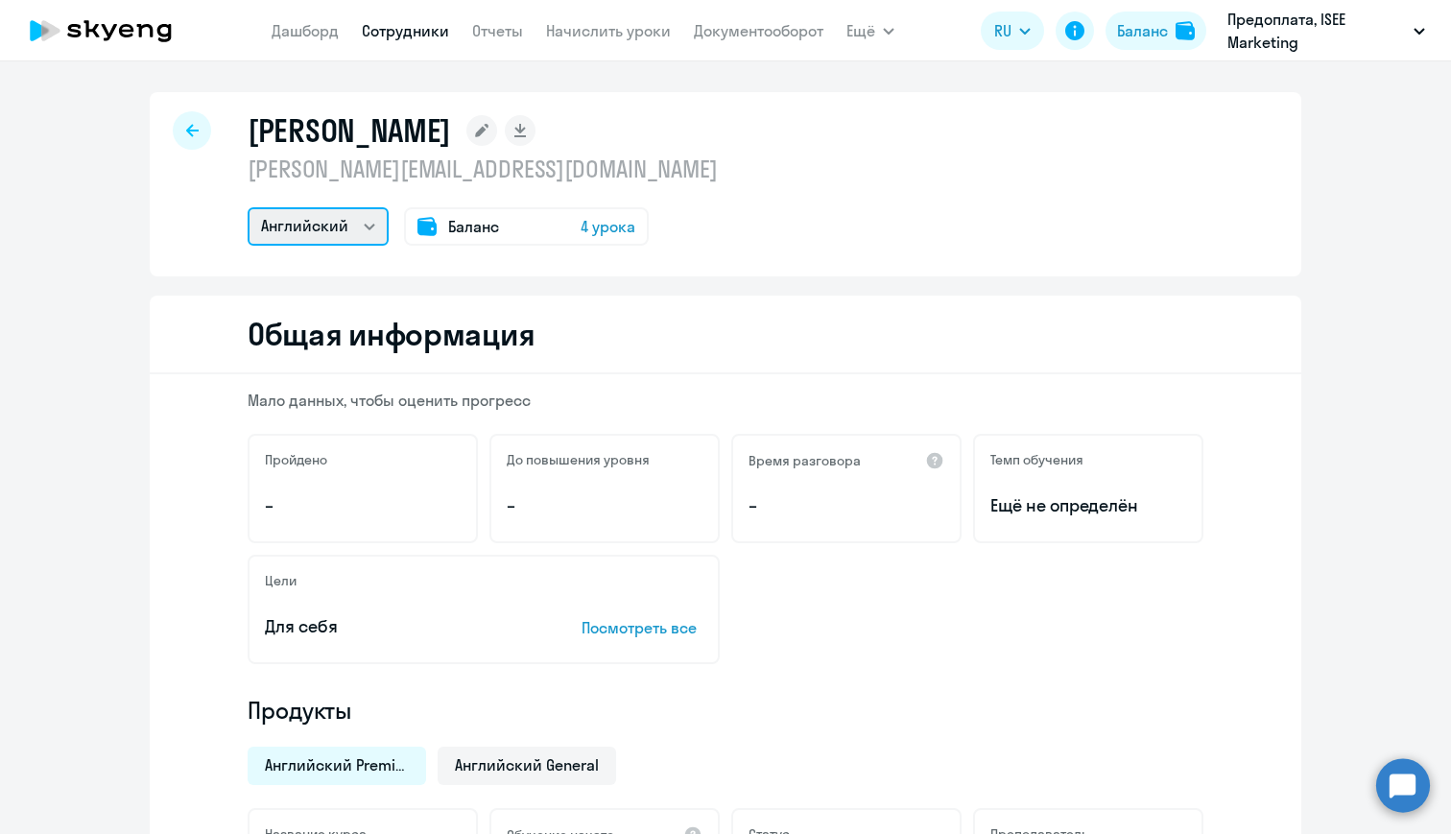
click at [371, 224] on select "Английский" at bounding box center [318, 226] width 141 height 38
click at [324, 35] on link "Дашборд" at bounding box center [305, 30] width 67 height 19
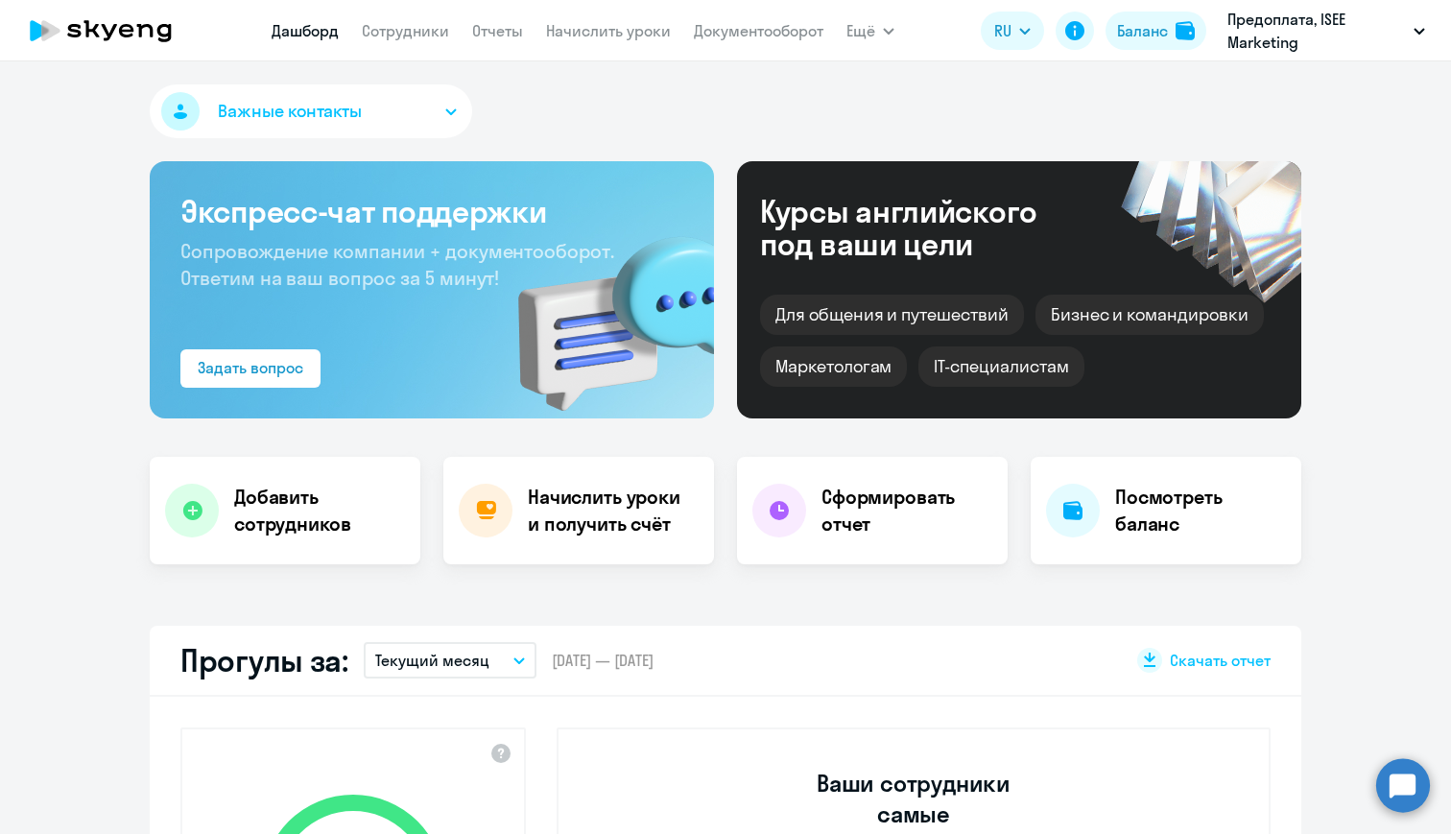
select select "30"
click at [1405, 23] on p "Предоплата, ISEE Marketing" at bounding box center [1317, 31] width 179 height 46
click at [1416, 28] on icon "button" at bounding box center [1420, 31] width 12 height 7
click at [1031, 86] on div "Важные контакты" at bounding box center [726, 114] width 1152 height 61
